Goal: Task Accomplishment & Management: Use online tool/utility

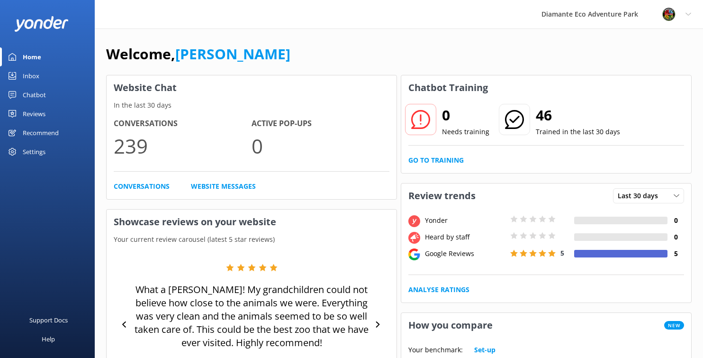
click at [33, 56] on div "Home" at bounding box center [32, 56] width 18 height 19
click at [440, 162] on link "Go to Training" at bounding box center [436, 160] width 55 height 10
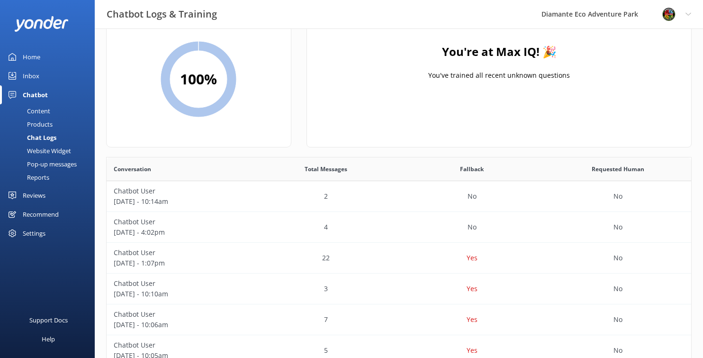
scroll to position [49, 0]
click at [166, 201] on p "[DATE] - 10:14am" at bounding box center [180, 200] width 132 height 10
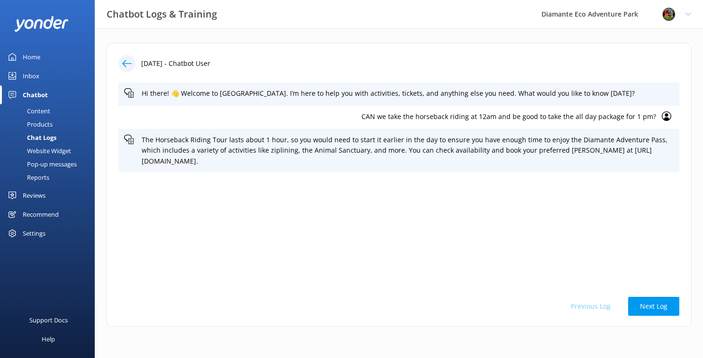
click at [36, 55] on div "Home" at bounding box center [32, 56] width 18 height 19
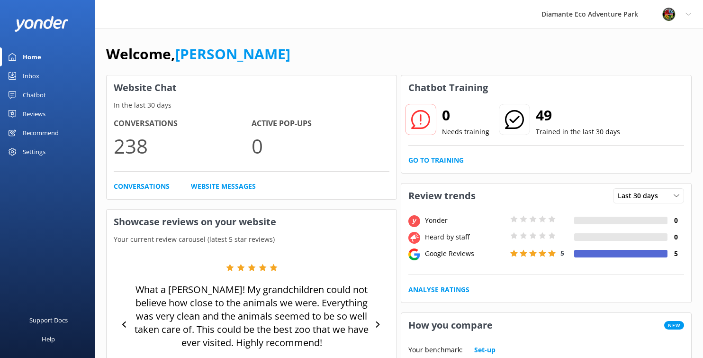
click at [37, 94] on div "Chatbot" at bounding box center [34, 94] width 23 height 19
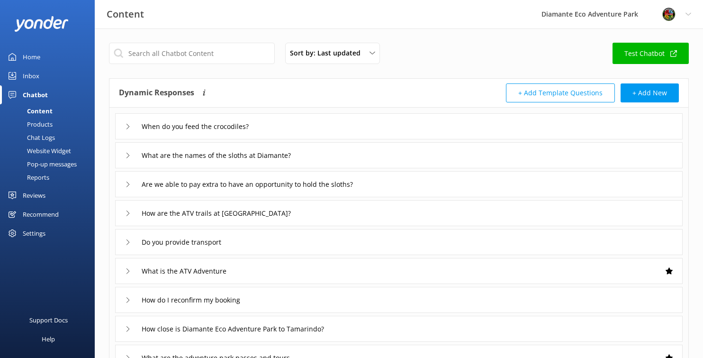
click at [37, 175] on div "Reports" at bounding box center [28, 177] width 44 height 13
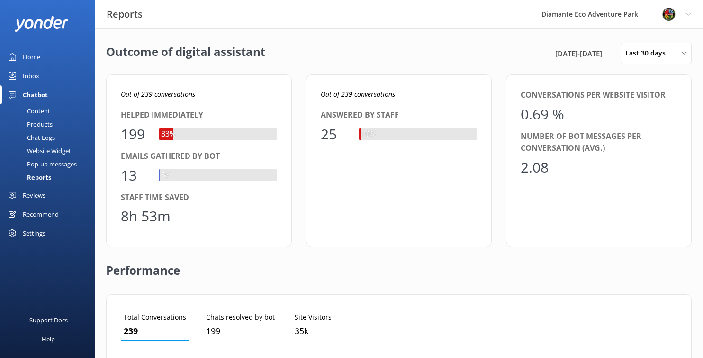
scroll to position [95, 557]
